Goal: Task Accomplishment & Management: Use online tool/utility

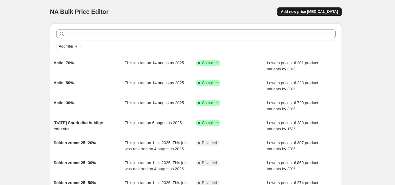
click at [327, 12] on span "Add new price [MEDICAL_DATA]" at bounding box center [309, 11] width 57 height 5
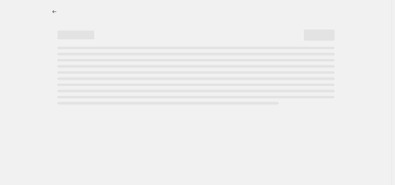
select select "percentage"
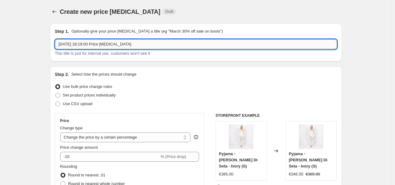
click at [134, 43] on input "[DATE] 18:19:00 Price [MEDICAL_DATA]" at bounding box center [196, 44] width 282 height 10
type input "1"
type input "Actie-10%"
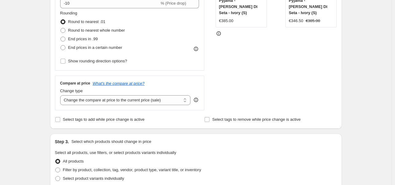
scroll to position [154, 0]
click at [59, 120] on input "Select tags to add while price change is active" at bounding box center [57, 119] width 5 height 5
checkbox input "true"
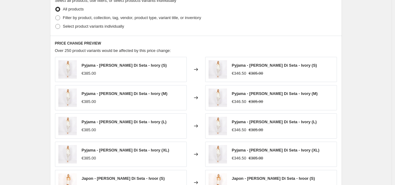
scroll to position [338, 0]
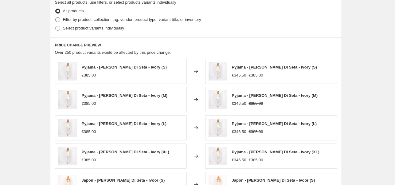
click at [59, 21] on span at bounding box center [57, 19] width 5 height 5
click at [56, 18] on input "Filter by product, collection, tag, vendor, product type, variant title, or inv…" at bounding box center [55, 17] width 0 height 0
radio input "true"
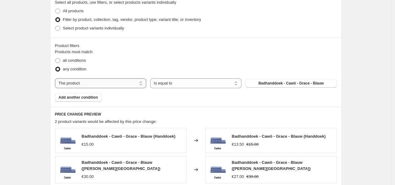
click at [100, 87] on select "The product The product's collection The product's tag The product's vendor The…" at bounding box center [100, 83] width 91 height 10
select select "tag"
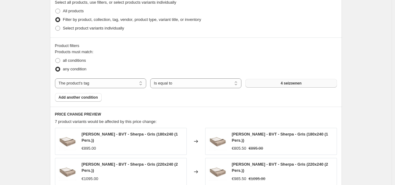
click at [265, 85] on button "4 seizoenen" at bounding box center [290, 83] width 91 height 9
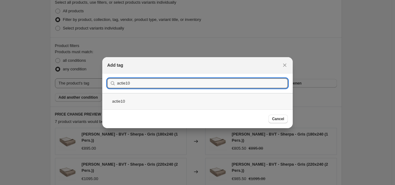
type input "actie10"
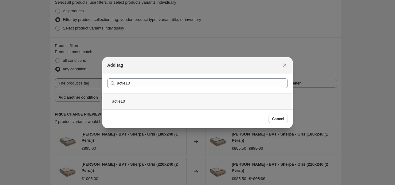
click at [123, 106] on div "actie10" at bounding box center [197, 101] width 190 height 16
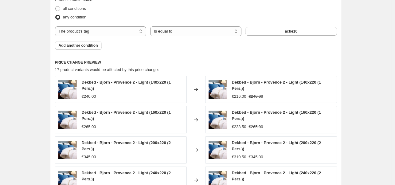
scroll to position [388, 0]
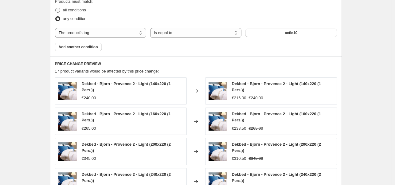
click at [73, 10] on span "all conditions" at bounding box center [74, 10] width 23 height 5
click at [56, 8] on input "all conditions" at bounding box center [55, 8] width 0 height 0
radio input "true"
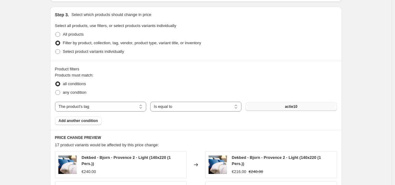
scroll to position [296, 0]
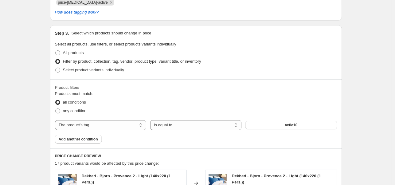
click at [104, 130] on div "Products must match: all conditions any condition The product The product's col…" at bounding box center [196, 117] width 282 height 53
click at [106, 125] on select "The product The product's collection The product's tag The product's vendor The…" at bounding box center [100, 125] width 91 height 10
click at [56, 120] on select "The product The product's collection The product's tag The product's vendor The…" at bounding box center [100, 125] width 91 height 10
click at [37, 123] on div "Create new price [MEDICAL_DATA]. This page is ready Create new price [MEDICAL_D…" at bounding box center [196, 67] width 392 height 727
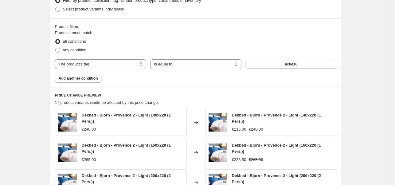
scroll to position [358, 0]
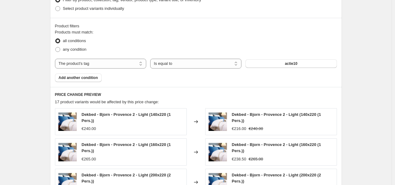
click at [29, 150] on div "Create new price [MEDICAL_DATA]. This page is ready Create new price [MEDICAL_D…" at bounding box center [196, 5] width 392 height 727
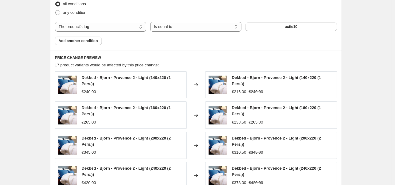
scroll to position [542, 0]
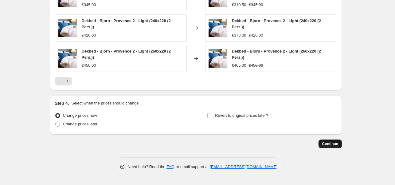
click at [335, 144] on span "Continue" at bounding box center [330, 143] width 16 height 5
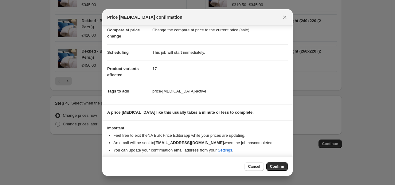
scroll to position [33, 0]
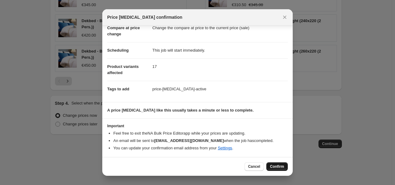
click at [279, 167] on span "Confirm" at bounding box center [277, 166] width 14 height 5
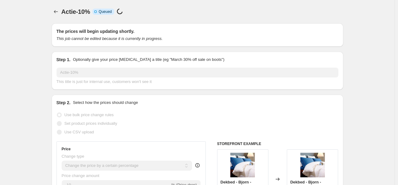
select select "percentage"
select select "tag"
